Goal: Check status: Check status

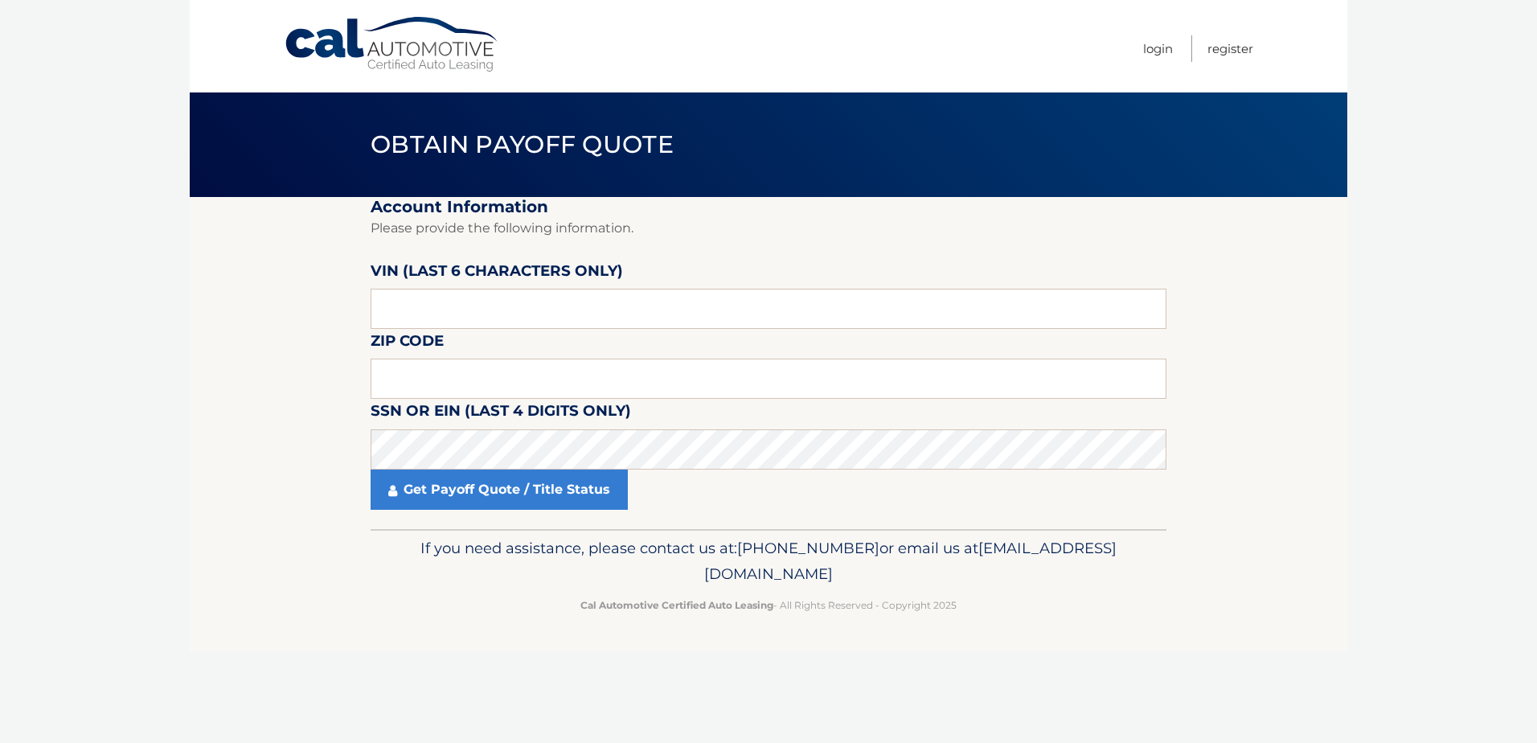
click at [572, 333] on fieldset "Account Information Please provide the following information. [PERSON_NAME] (la…" at bounding box center [769, 363] width 796 height 332
click at [574, 318] on input "text" at bounding box center [769, 309] width 796 height 40
click at [605, 329] on input "text" at bounding box center [769, 309] width 796 height 40
type input "041092"
click at [572, 365] on input "text" at bounding box center [769, 379] width 796 height 40
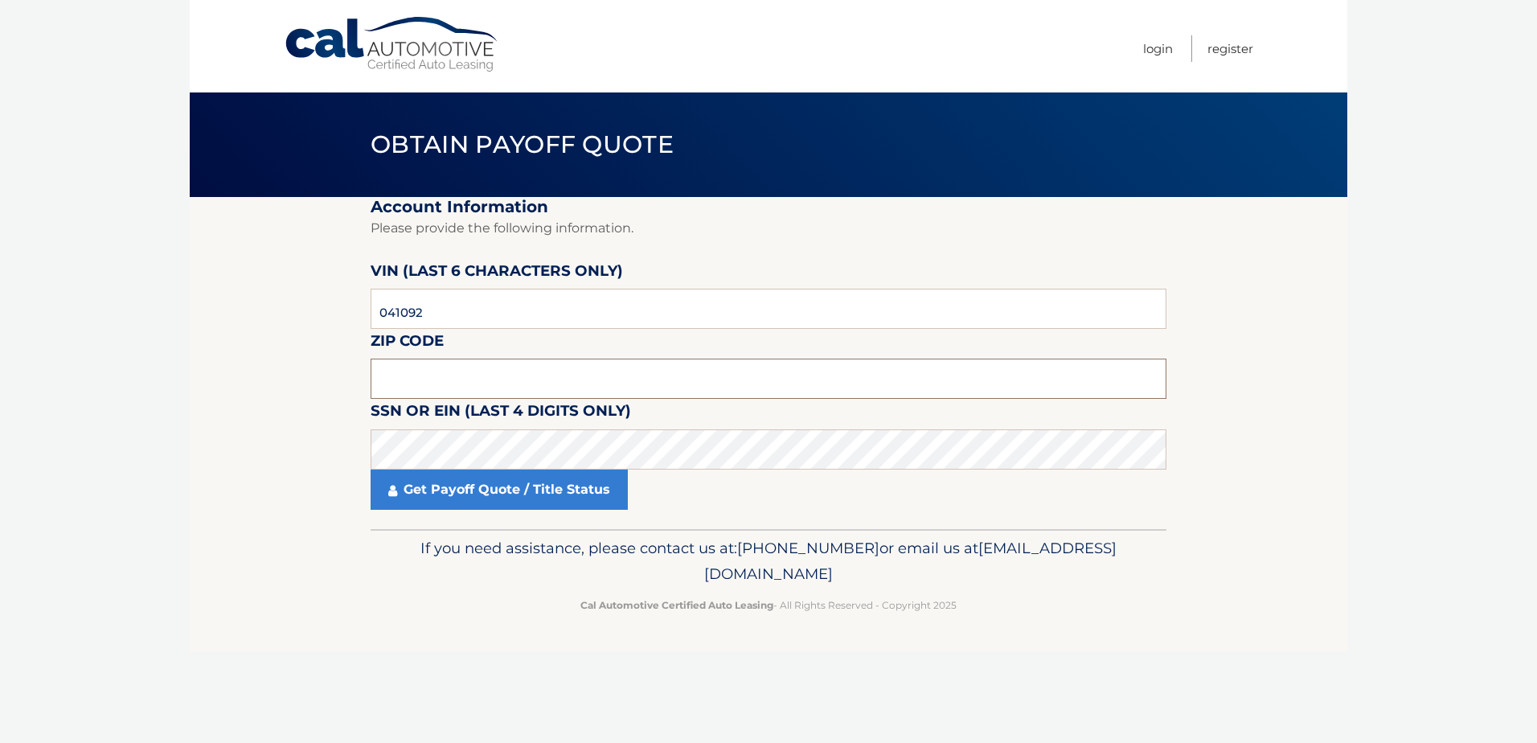
click at [444, 367] on input "text" at bounding box center [769, 379] width 796 height 40
click at [831, 388] on input "text" at bounding box center [769, 379] width 796 height 40
type input "08361"
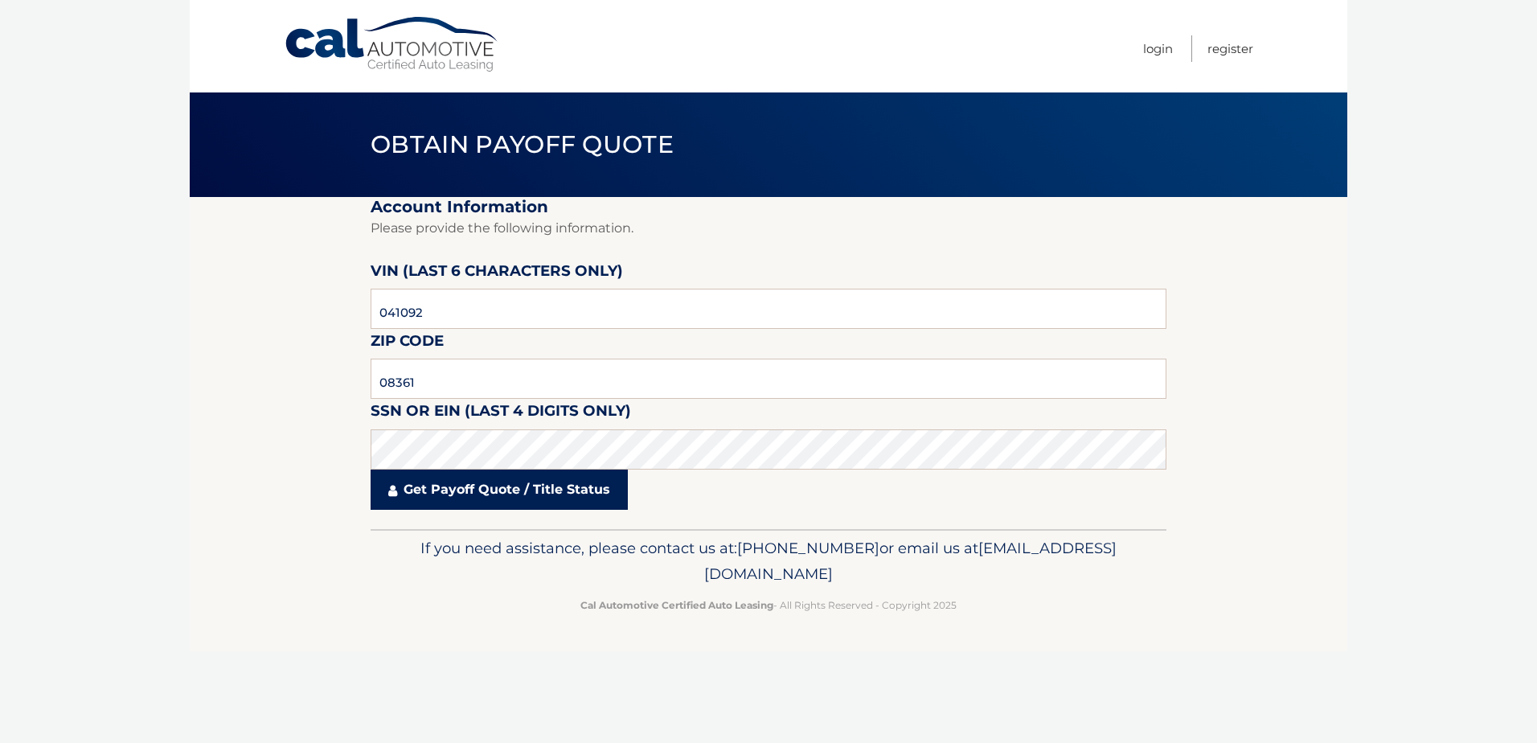
click at [473, 498] on link "Get Payoff Quote / Title Status" at bounding box center [499, 490] width 257 height 40
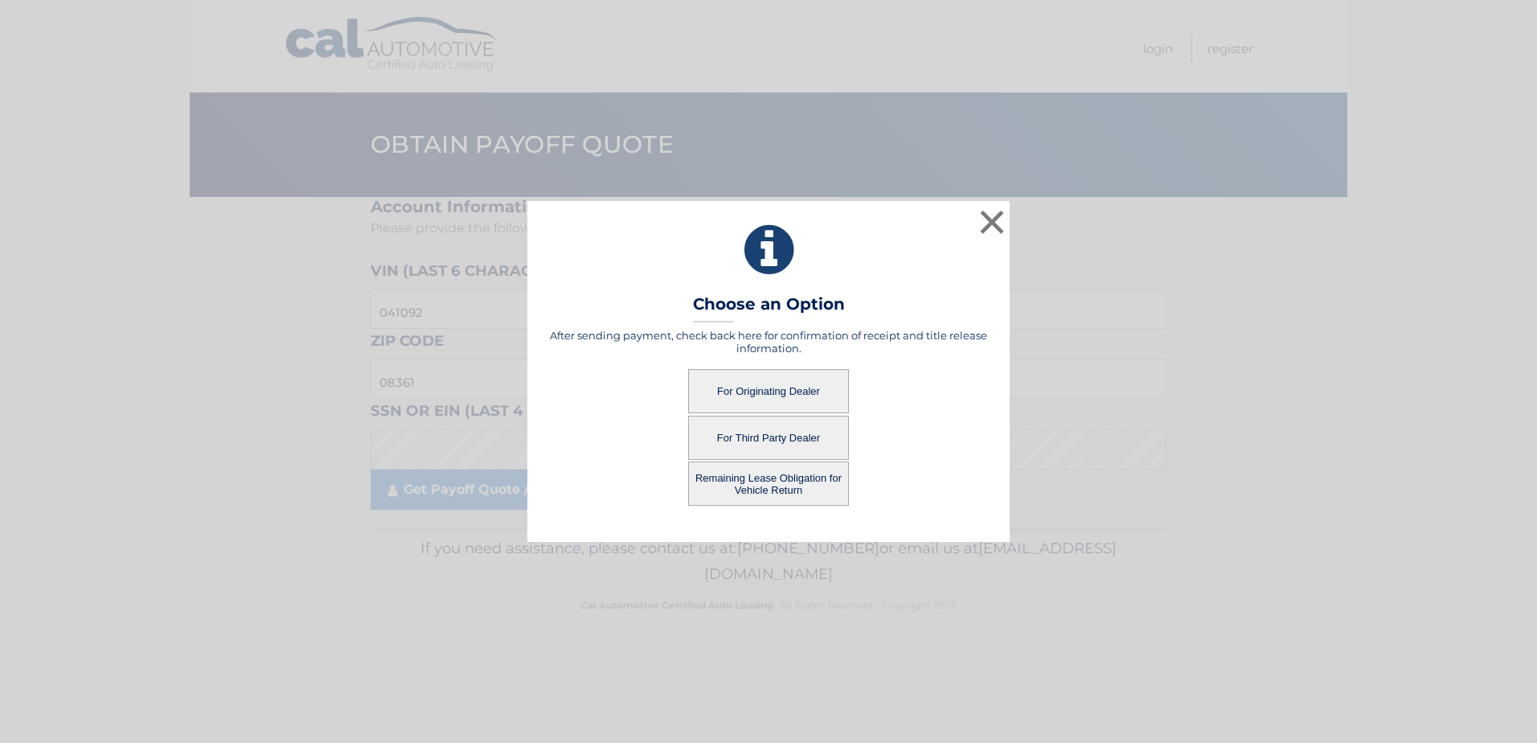
click at [769, 392] on button "For Originating Dealer" at bounding box center [768, 391] width 161 height 44
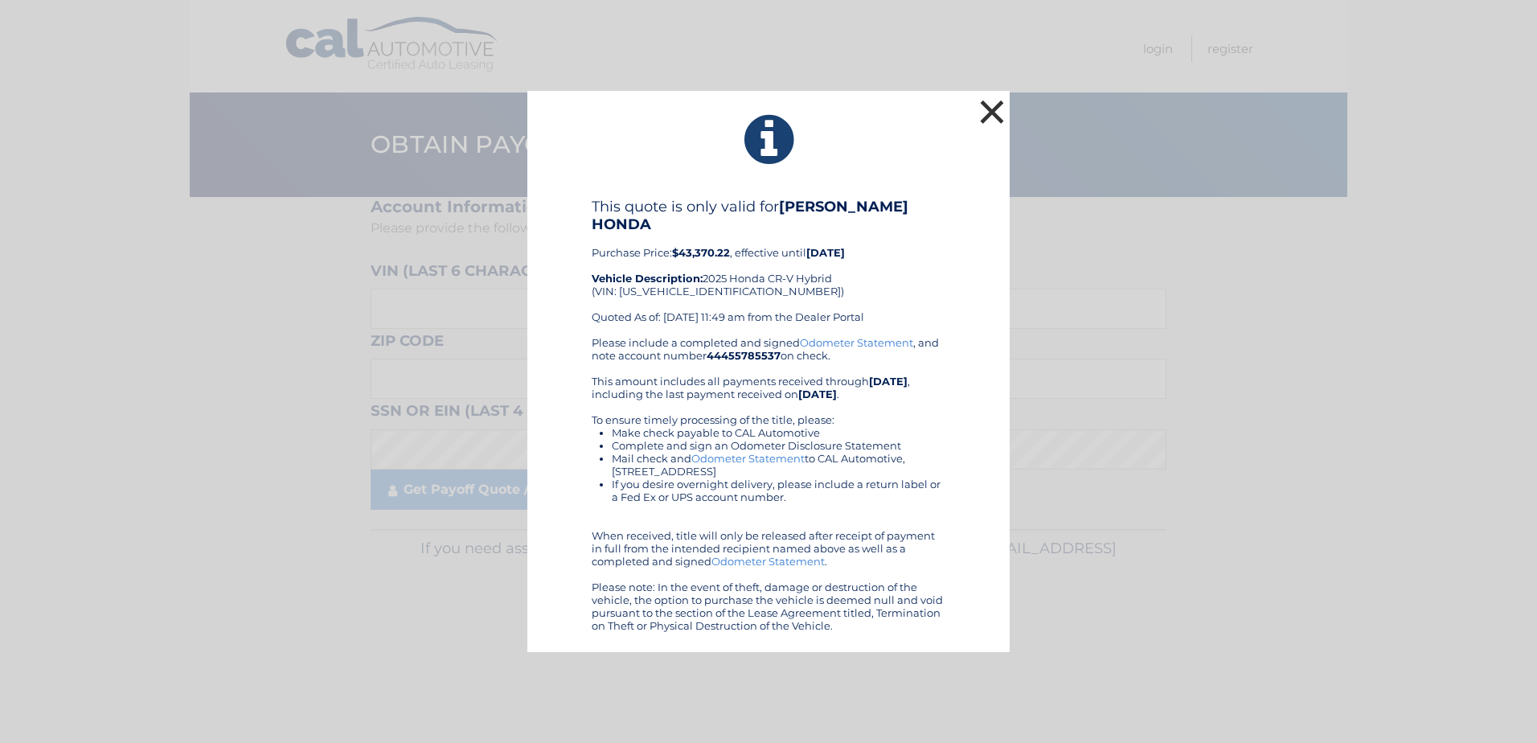
click at [986, 116] on button "×" at bounding box center [992, 112] width 32 height 32
